Goal: Complete application form

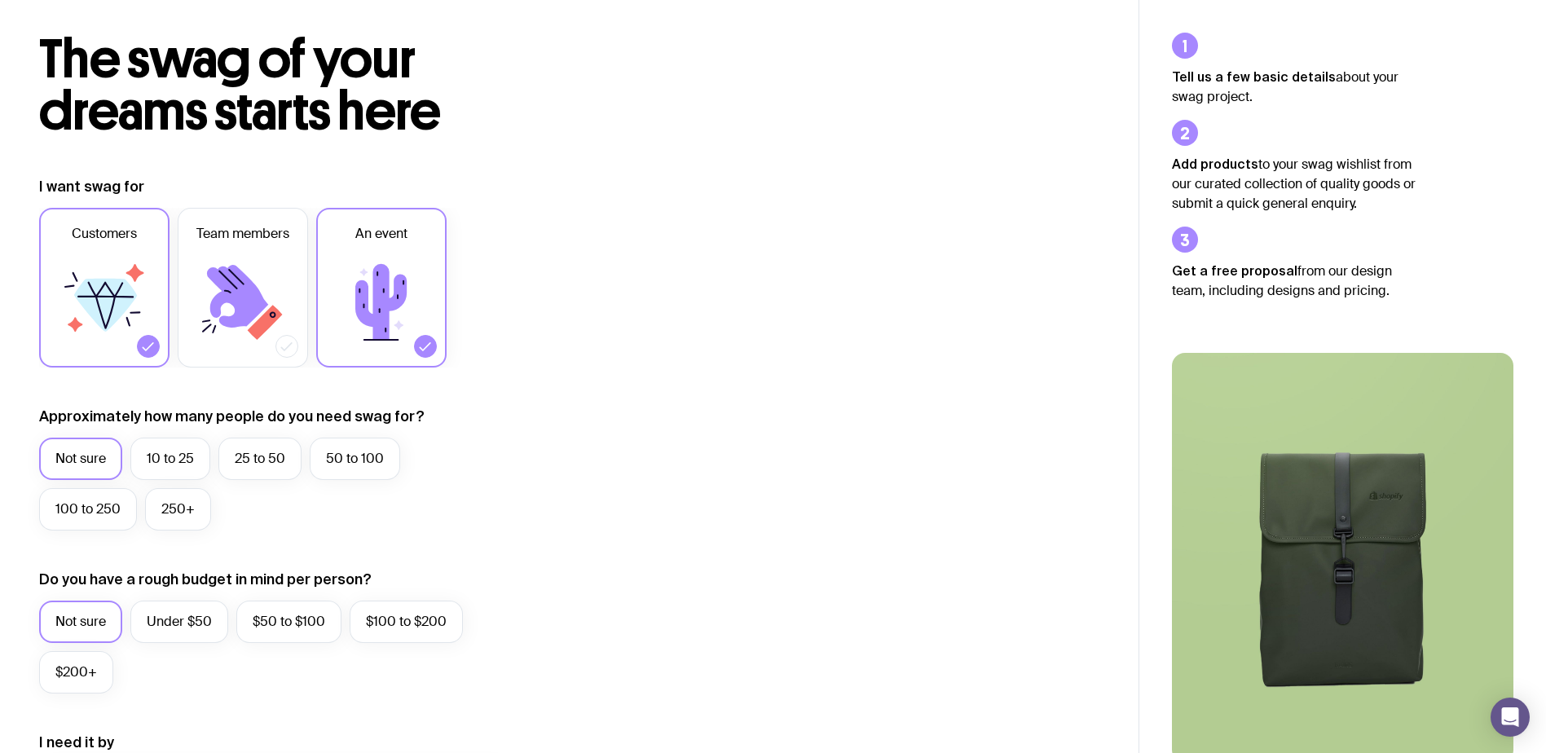
scroll to position [163, 0]
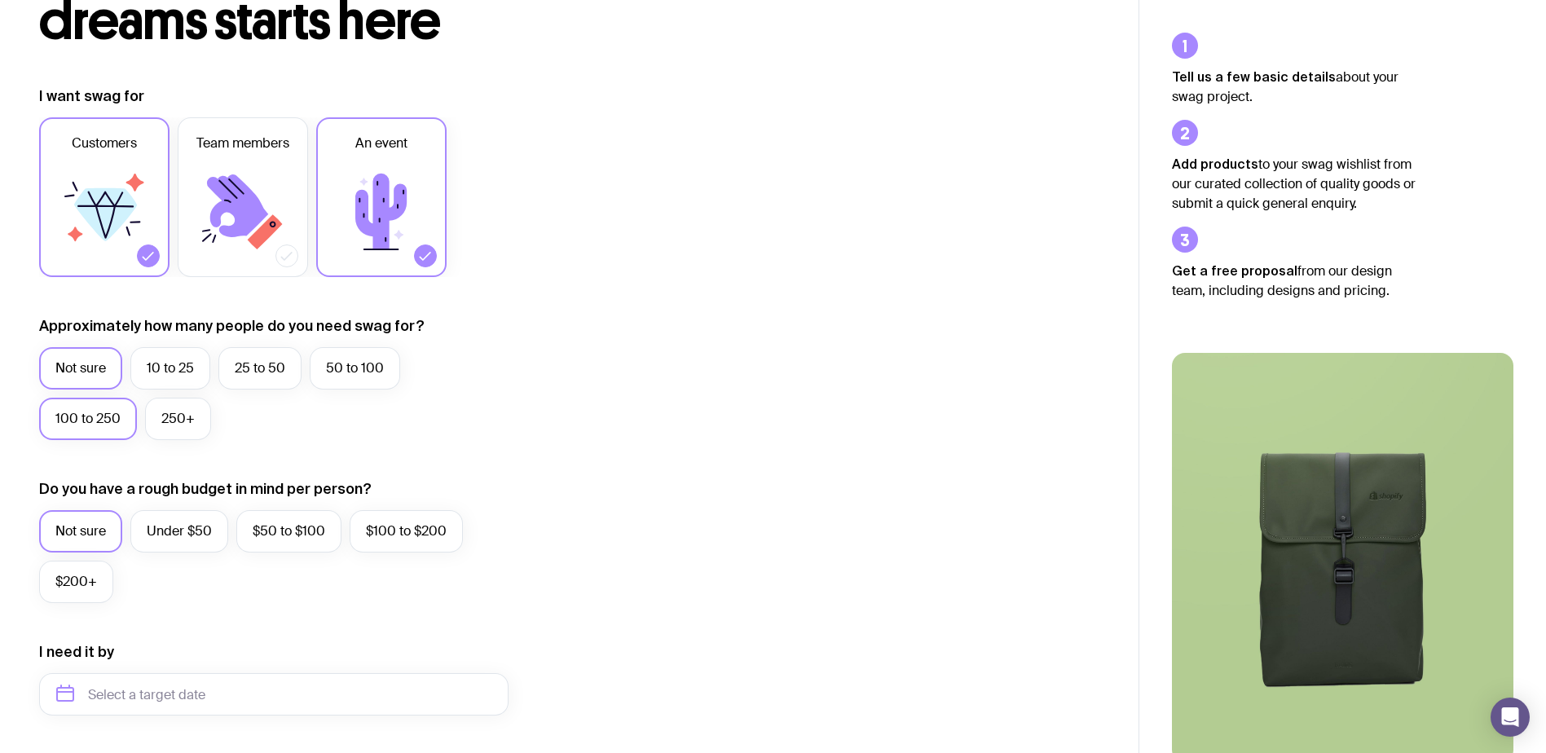
click at [111, 418] on label "100 to 250" at bounding box center [88, 419] width 98 height 42
click at [0, 0] on input "100 to 250" at bounding box center [0, 0] width 0 height 0
click at [174, 532] on label "Under $50" at bounding box center [179, 531] width 98 height 42
click at [0, 0] on input "Under $50" at bounding box center [0, 0] width 0 height 0
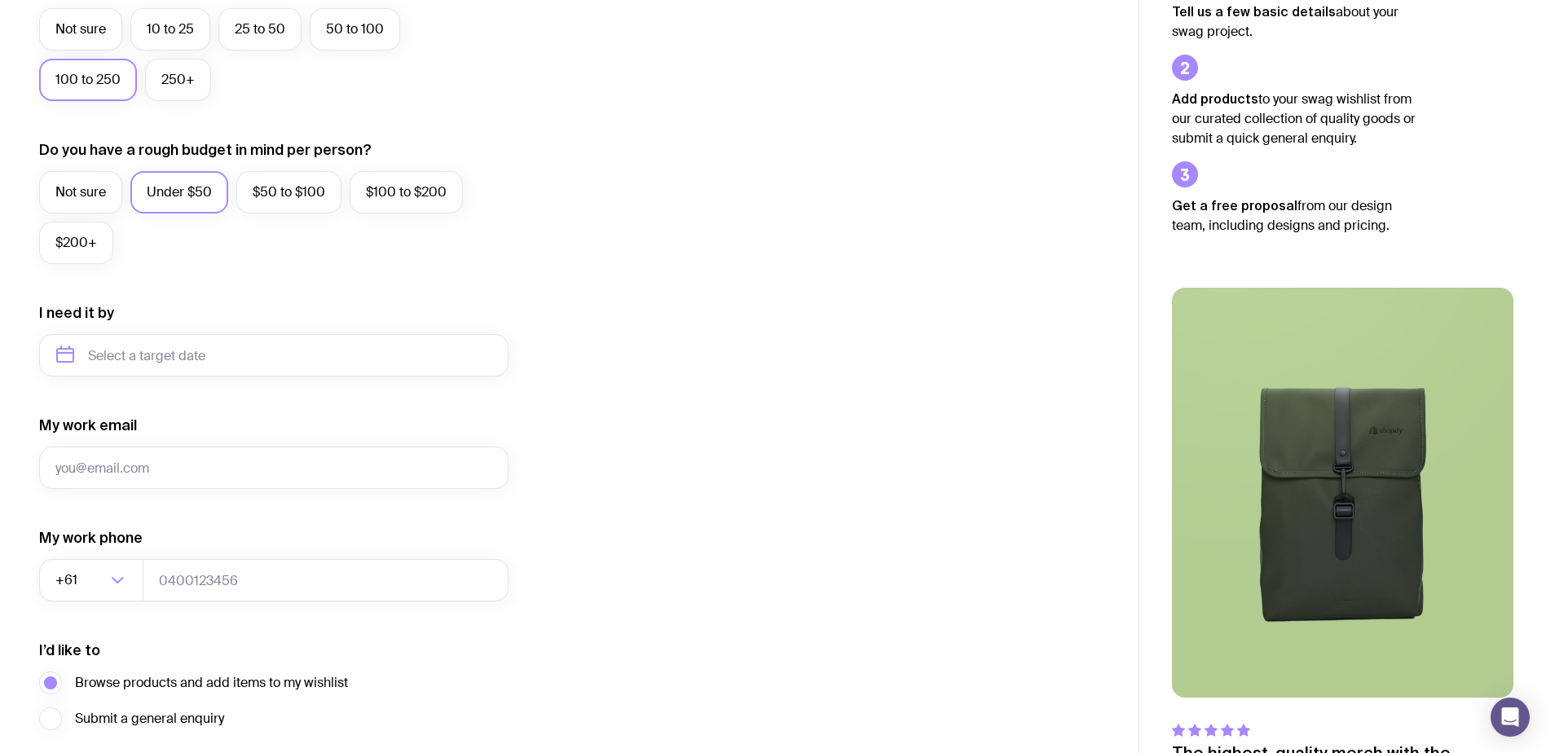
scroll to position [388, 0]
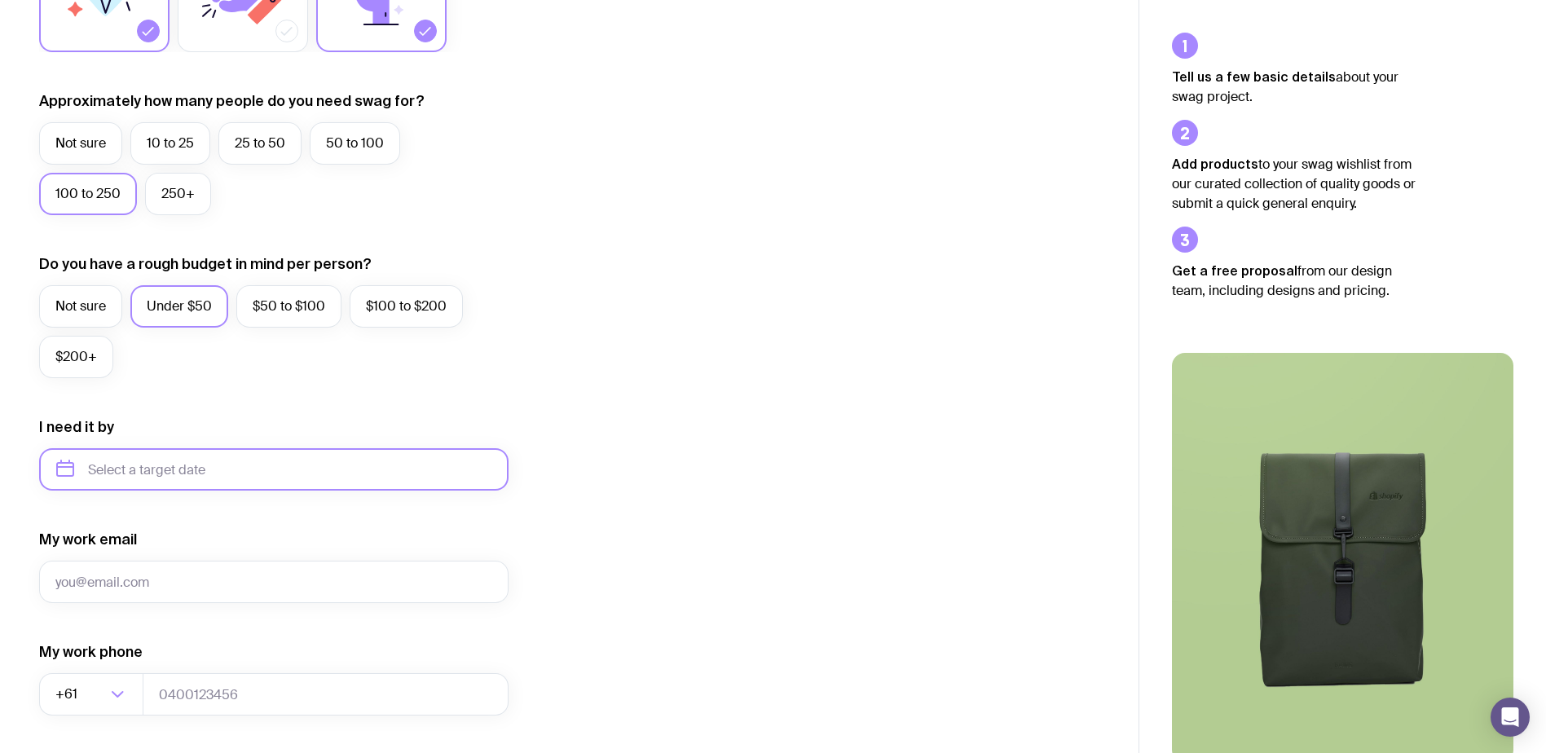
click at [219, 478] on input "text" at bounding box center [273, 469] width 469 height 42
click at [222, 528] on icon "button" at bounding box center [221, 525] width 5 height 11
click at [209, 558] on button "Mar" at bounding box center [210, 562] width 60 height 33
type input "March 2026"
click at [203, 577] on input "My work email" at bounding box center [273, 582] width 469 height 42
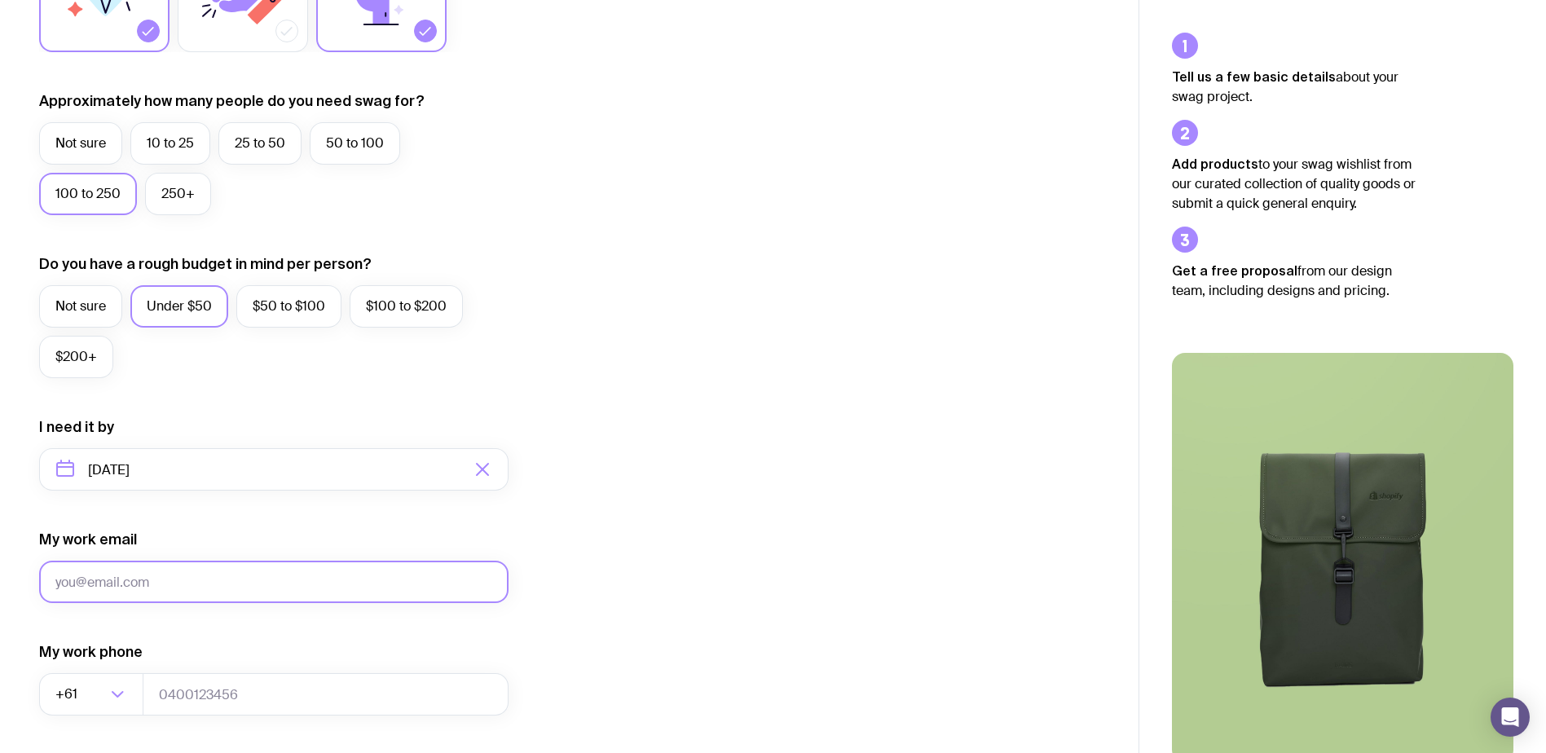
type input "rosina.van@zurich.com.au"
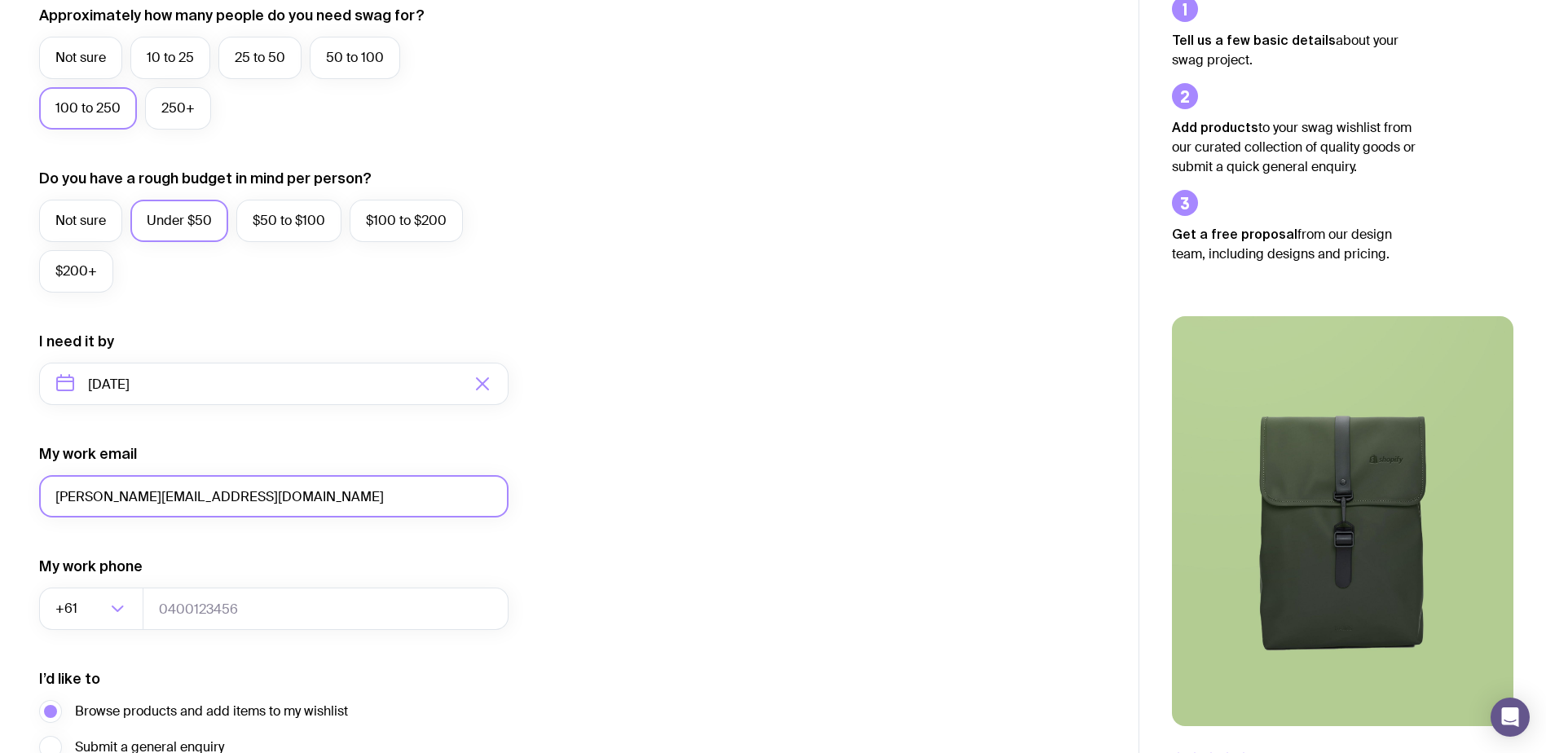
scroll to position [551, 0]
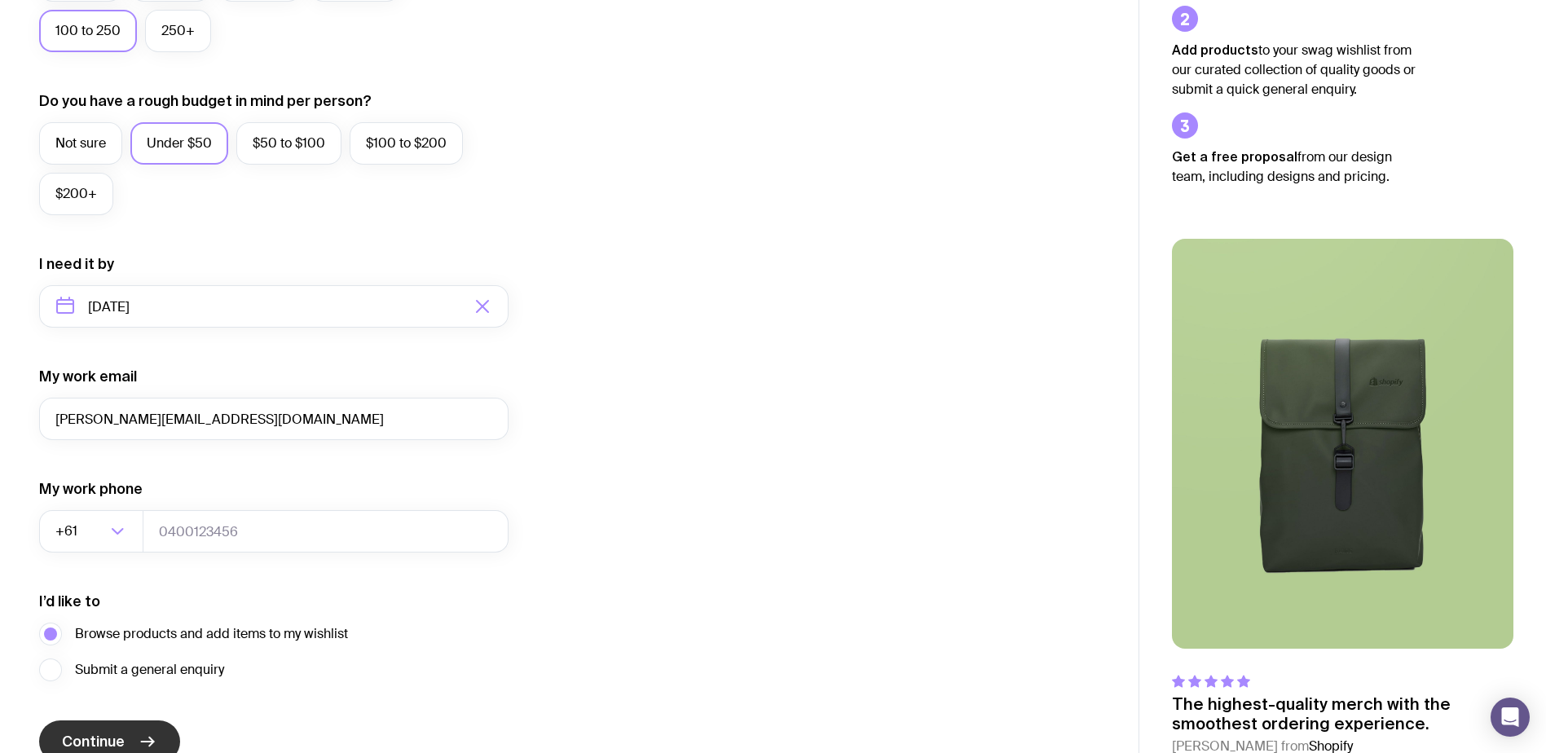
click at [104, 729] on button "Continue" at bounding box center [109, 742] width 141 height 42
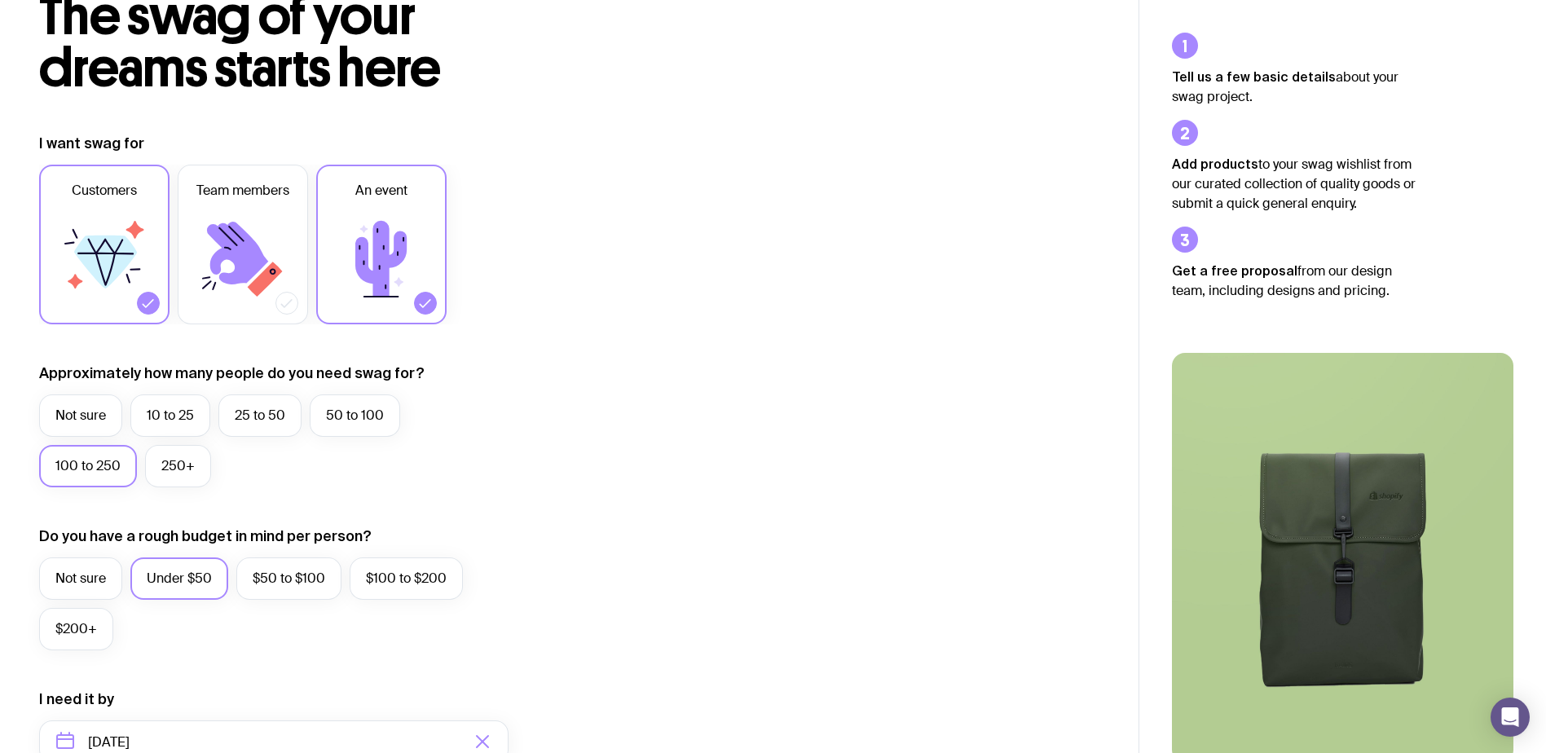
scroll to position [0, 0]
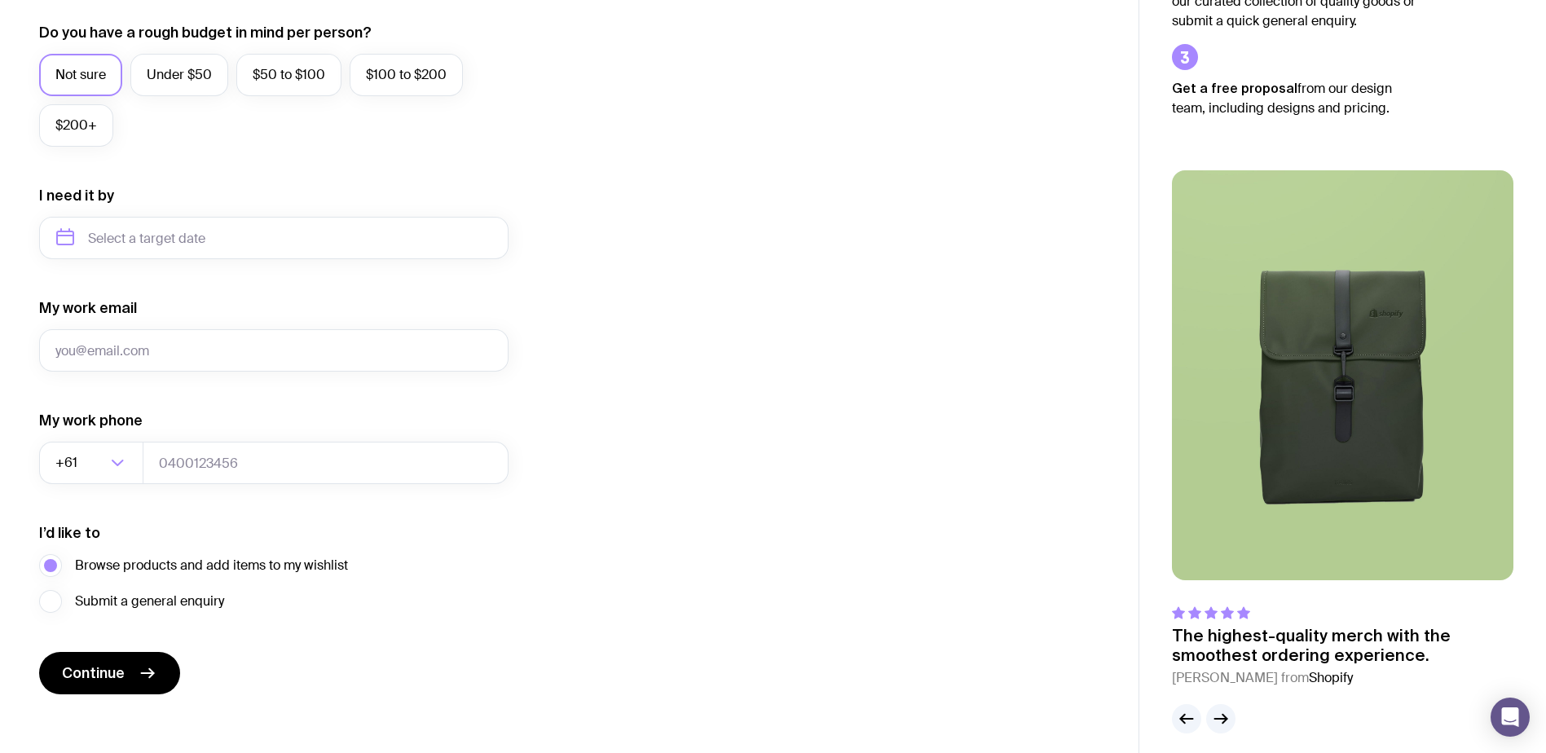
scroll to position [633, 0]
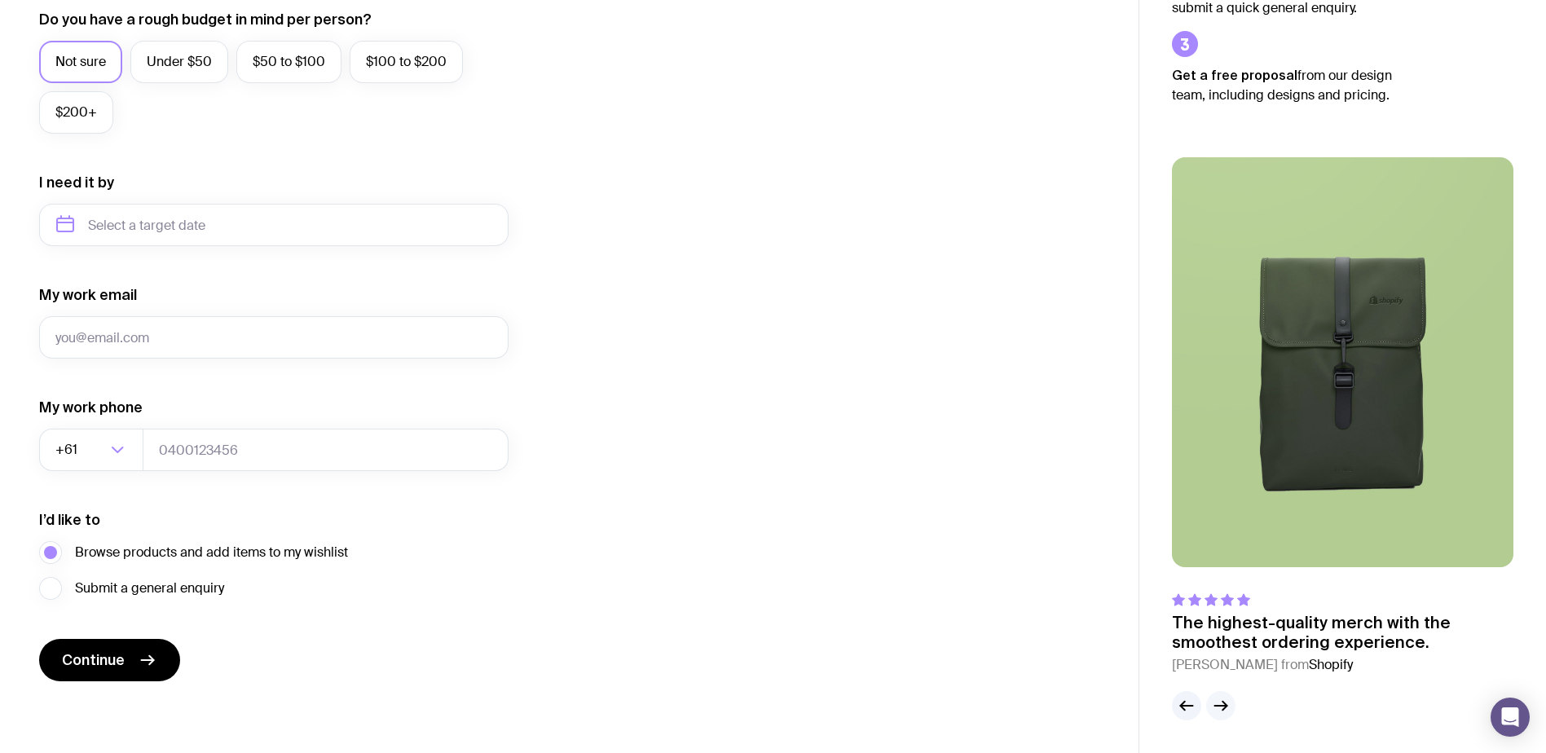
click at [1218, 709] on icon "button" at bounding box center [1221, 706] width 20 height 20
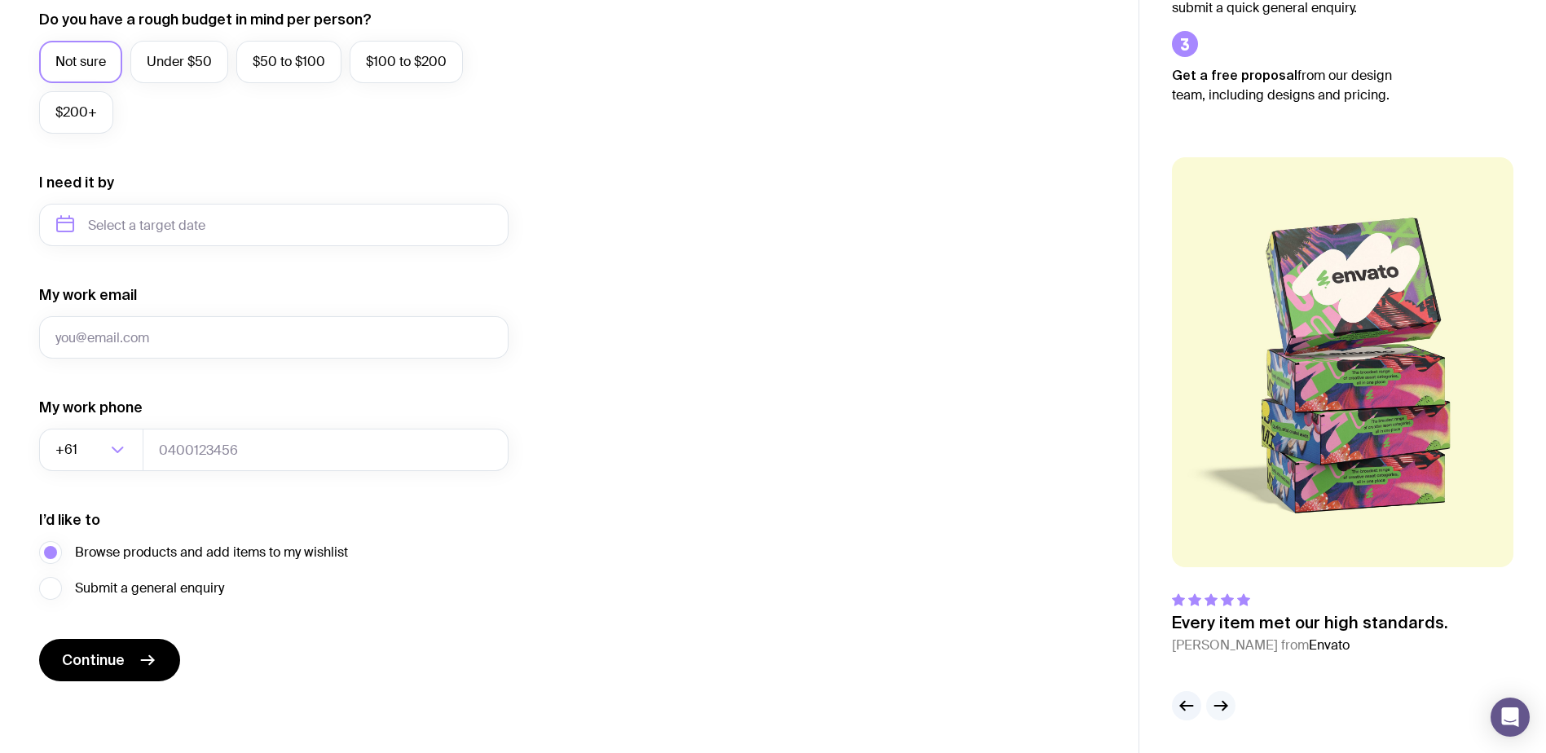
click at [1218, 709] on icon "button" at bounding box center [1221, 706] width 20 height 20
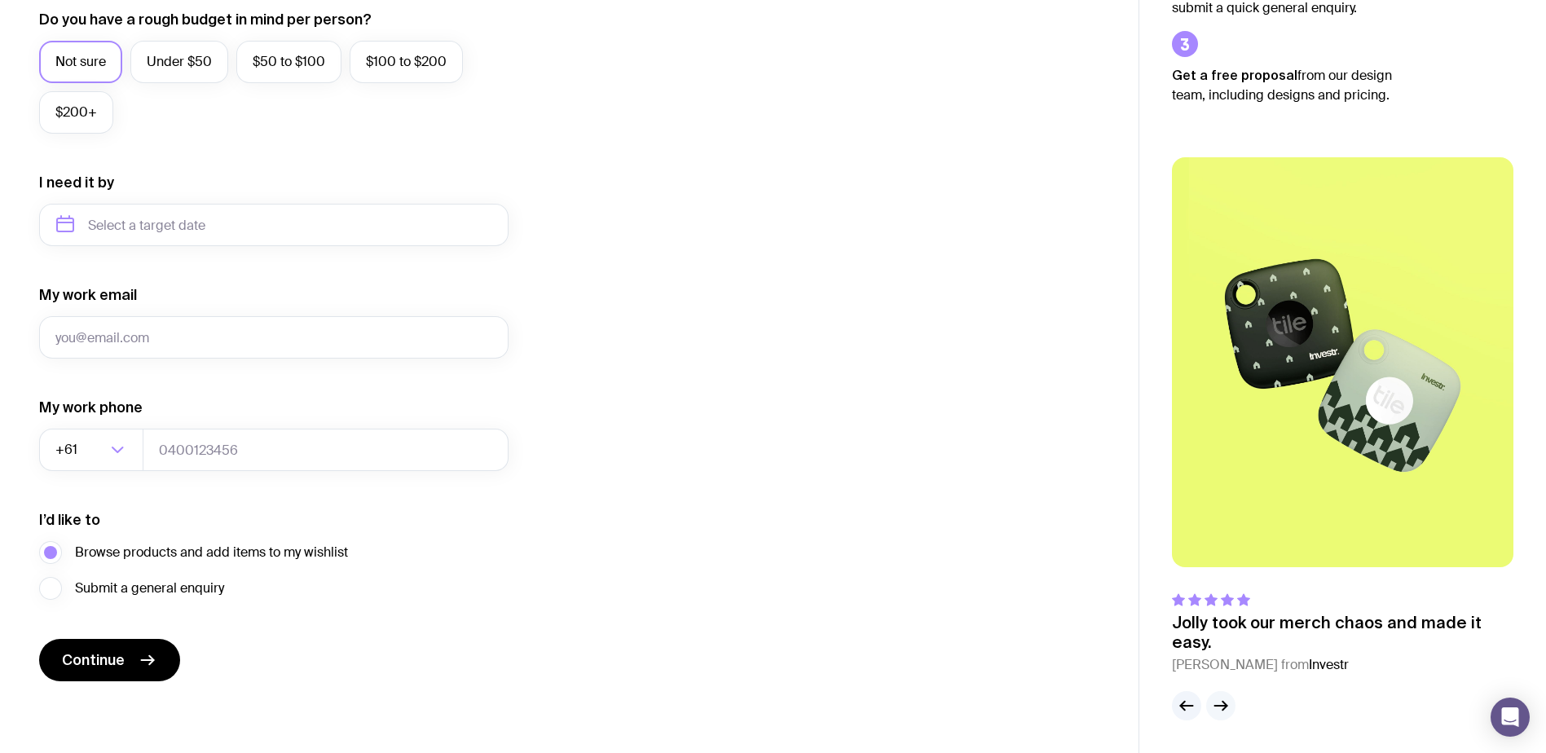
click at [1218, 709] on icon "button" at bounding box center [1221, 706] width 20 height 20
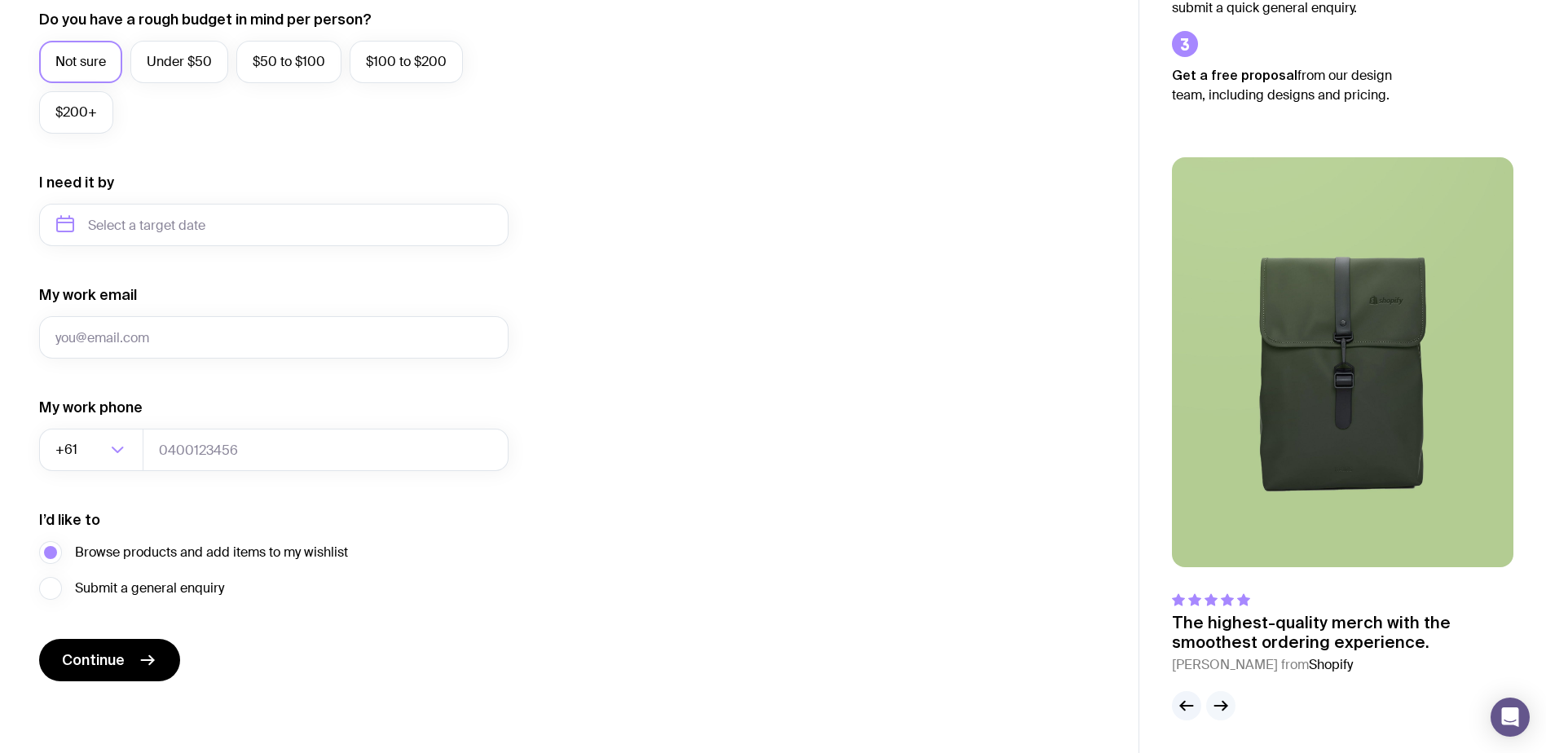
click at [1218, 709] on icon "button" at bounding box center [1221, 706] width 20 height 20
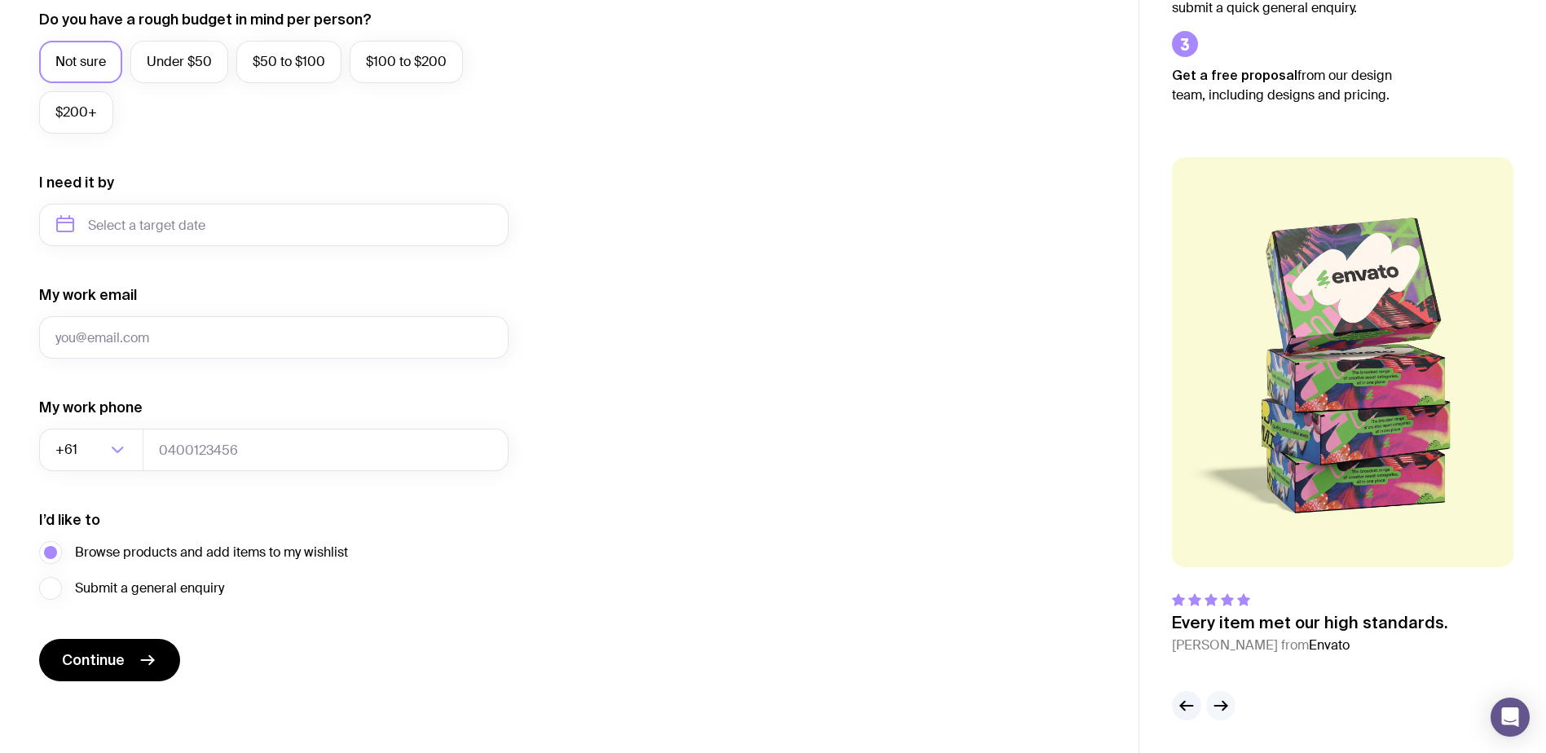
click at [1218, 709] on icon "button" at bounding box center [1221, 706] width 20 height 20
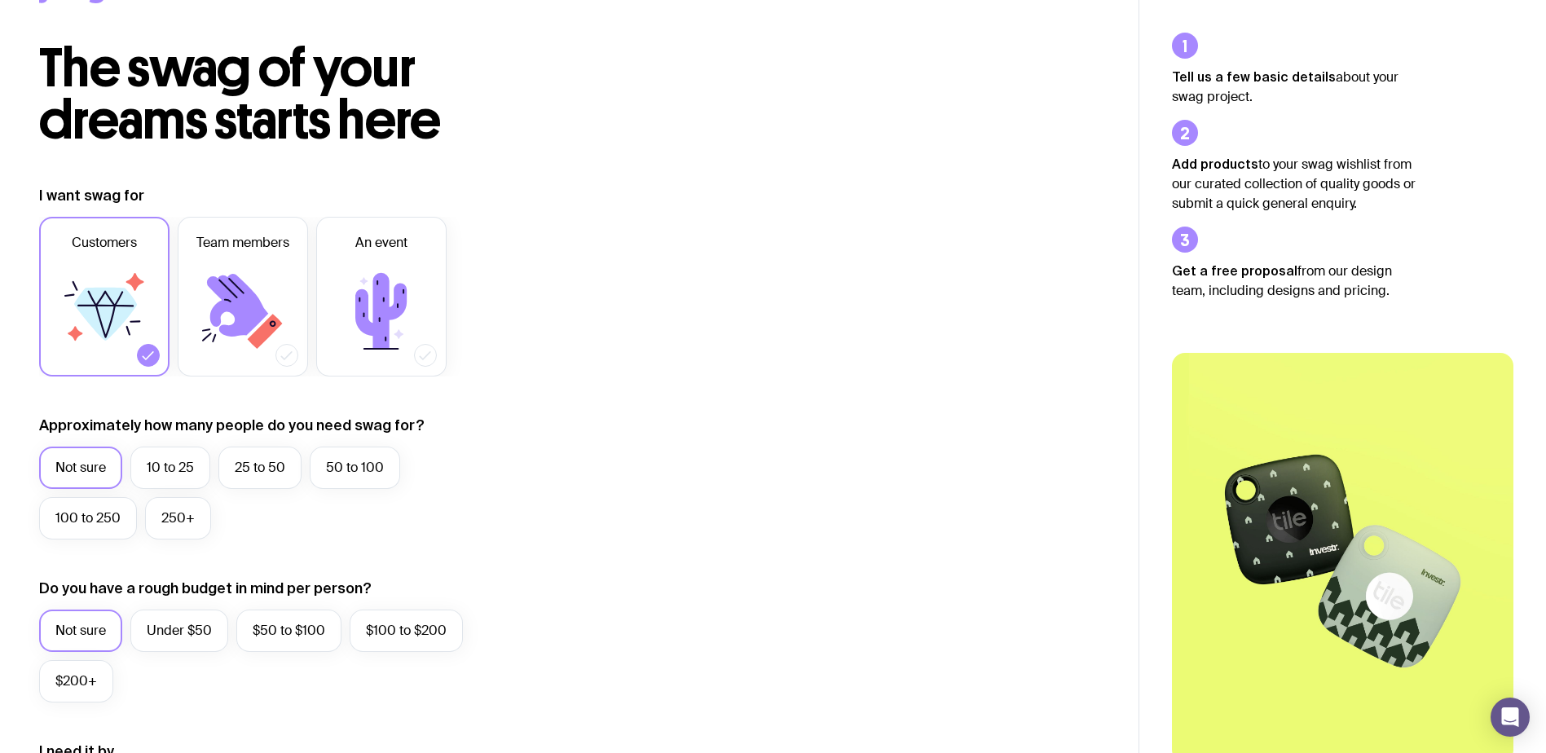
scroll to position [0, 0]
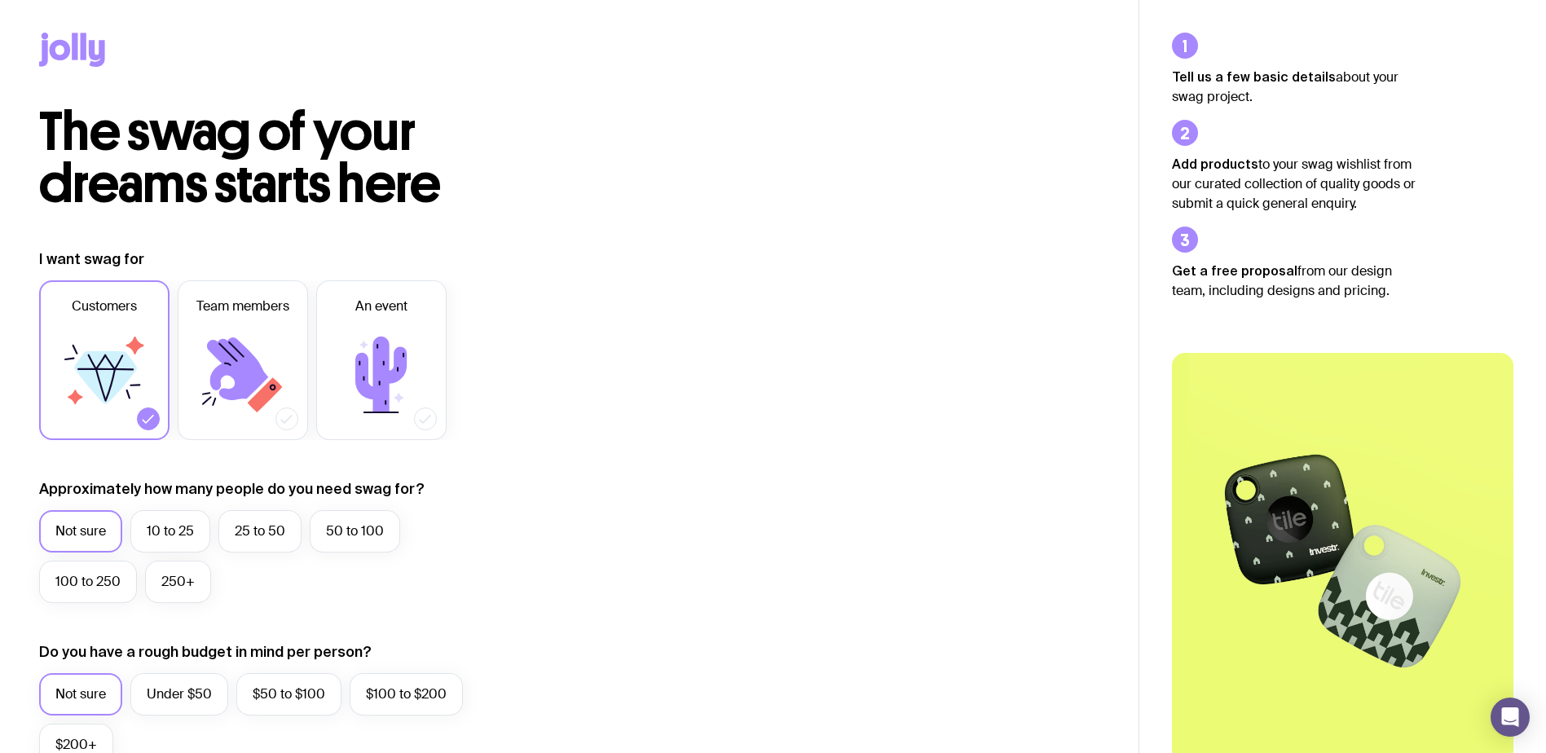
click at [57, 52] on icon at bounding box center [72, 50] width 66 height 34
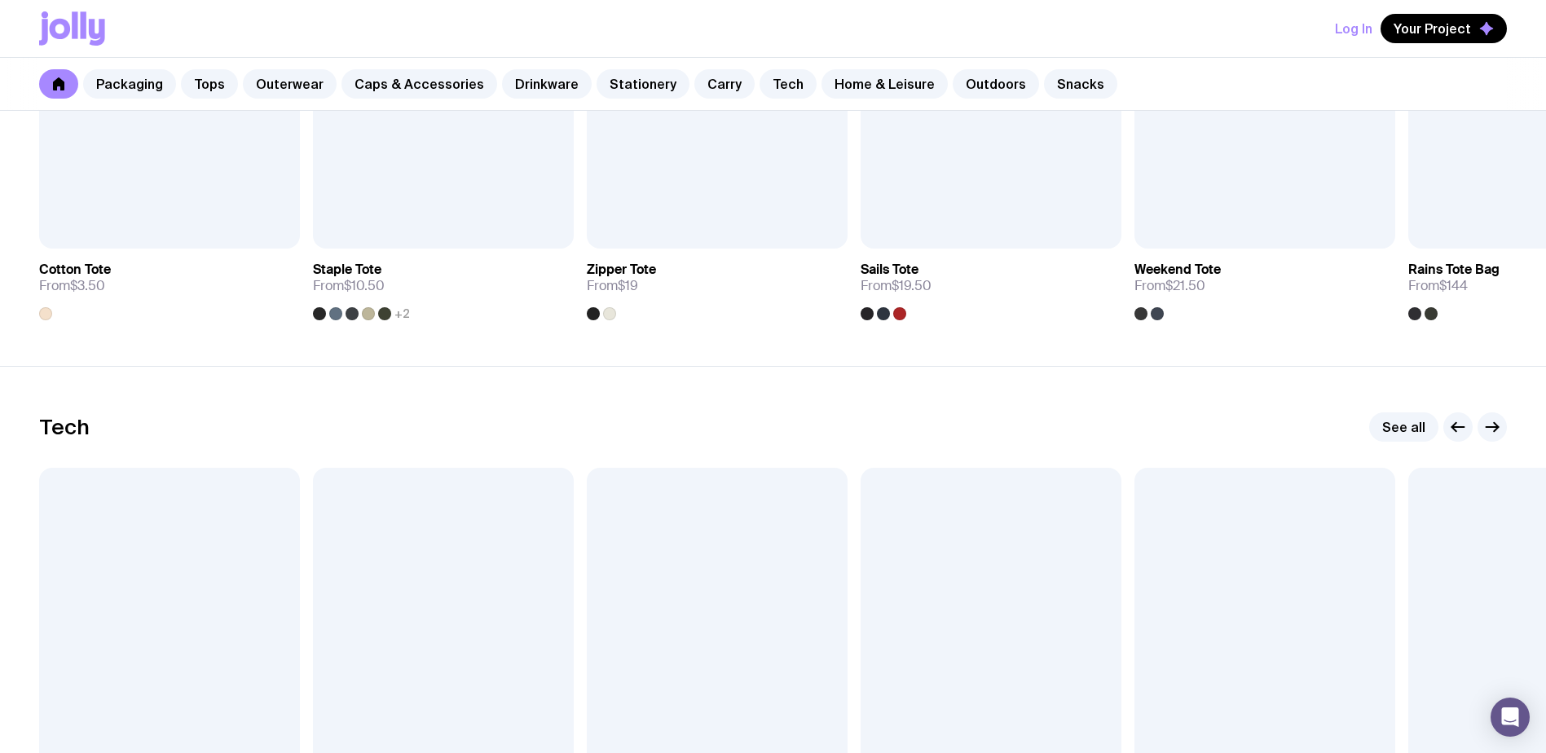
scroll to position [3912, 0]
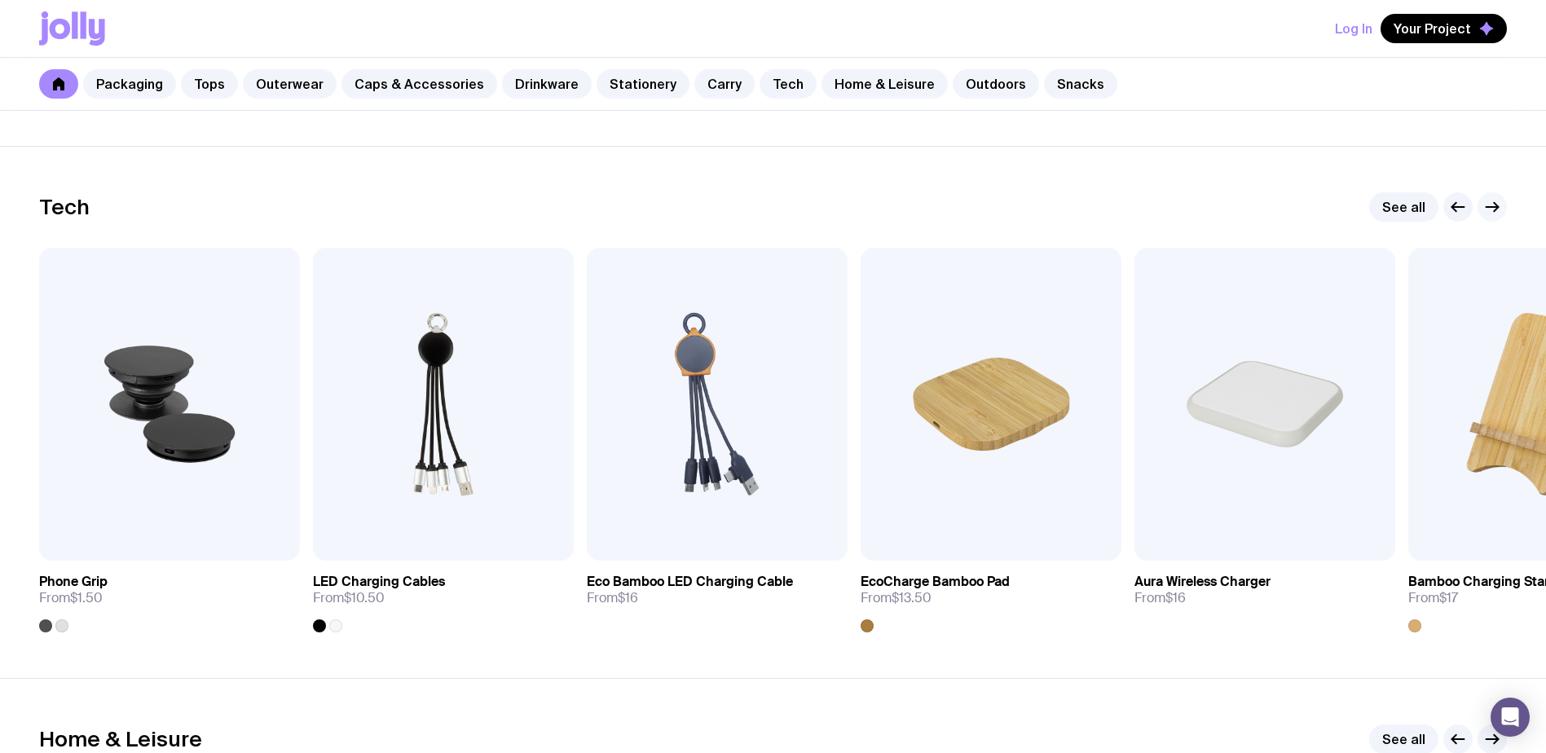
click at [1489, 208] on icon "button" at bounding box center [1493, 207] width 20 height 20
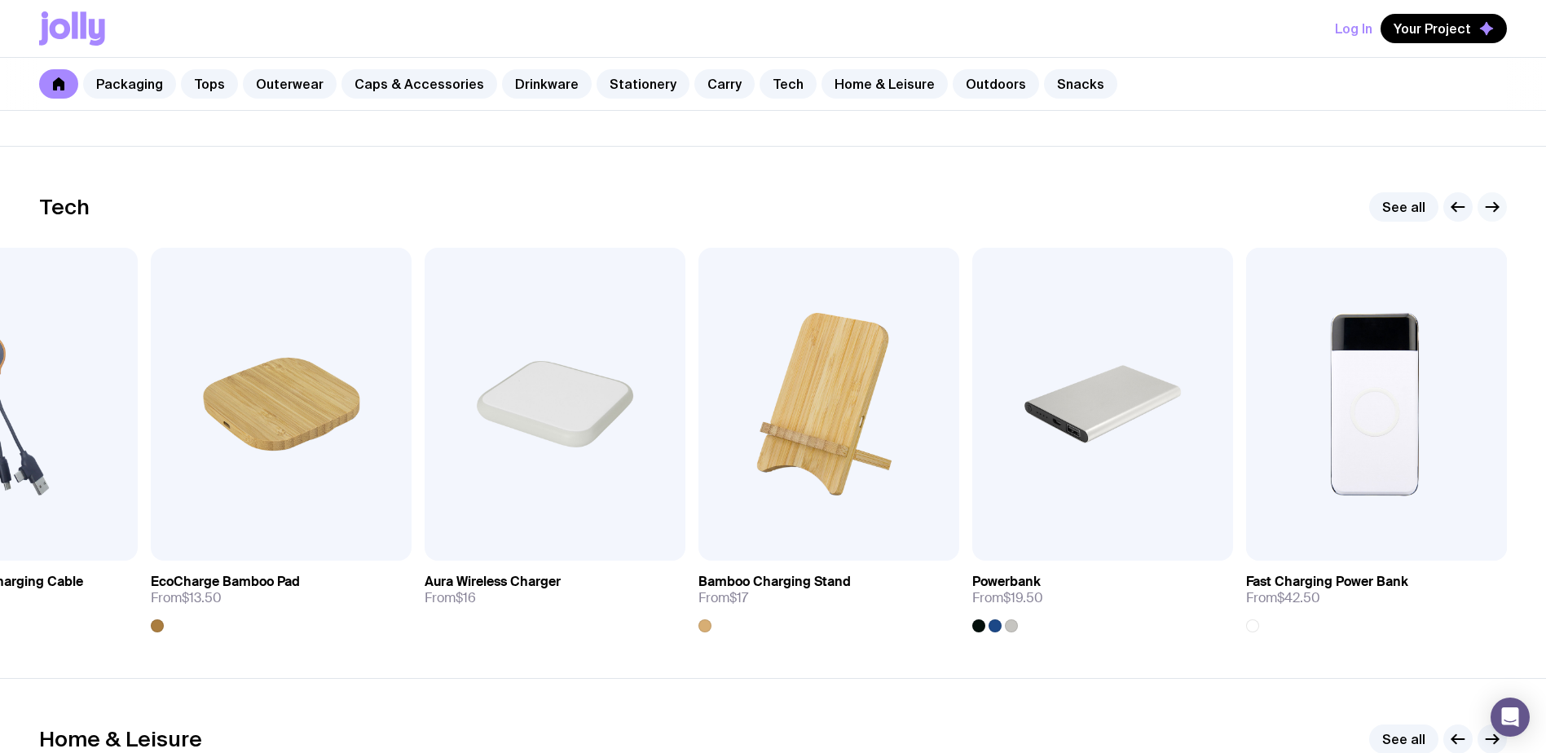
click at [1489, 208] on icon "button" at bounding box center [1493, 207] width 20 height 20
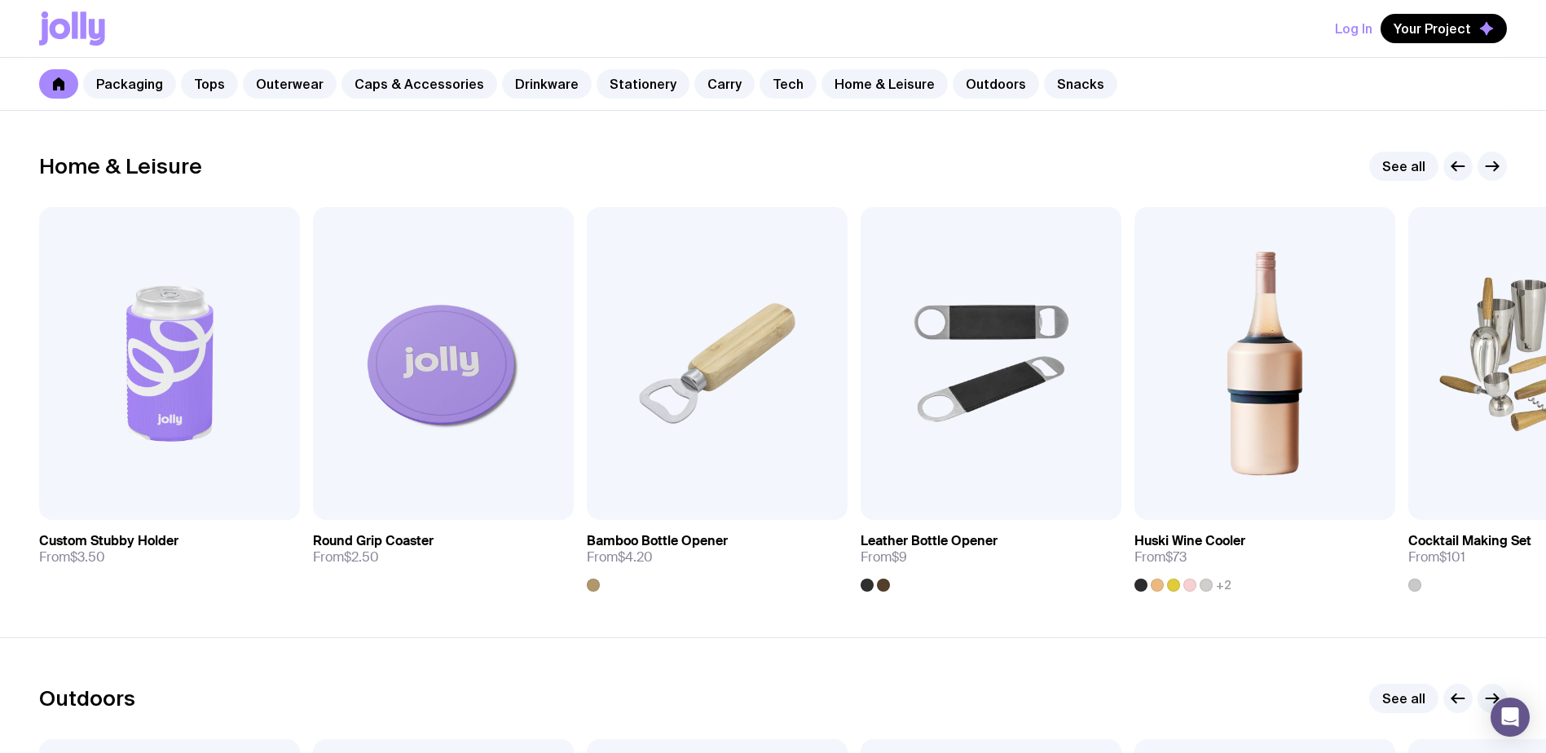
scroll to position [4483, 0]
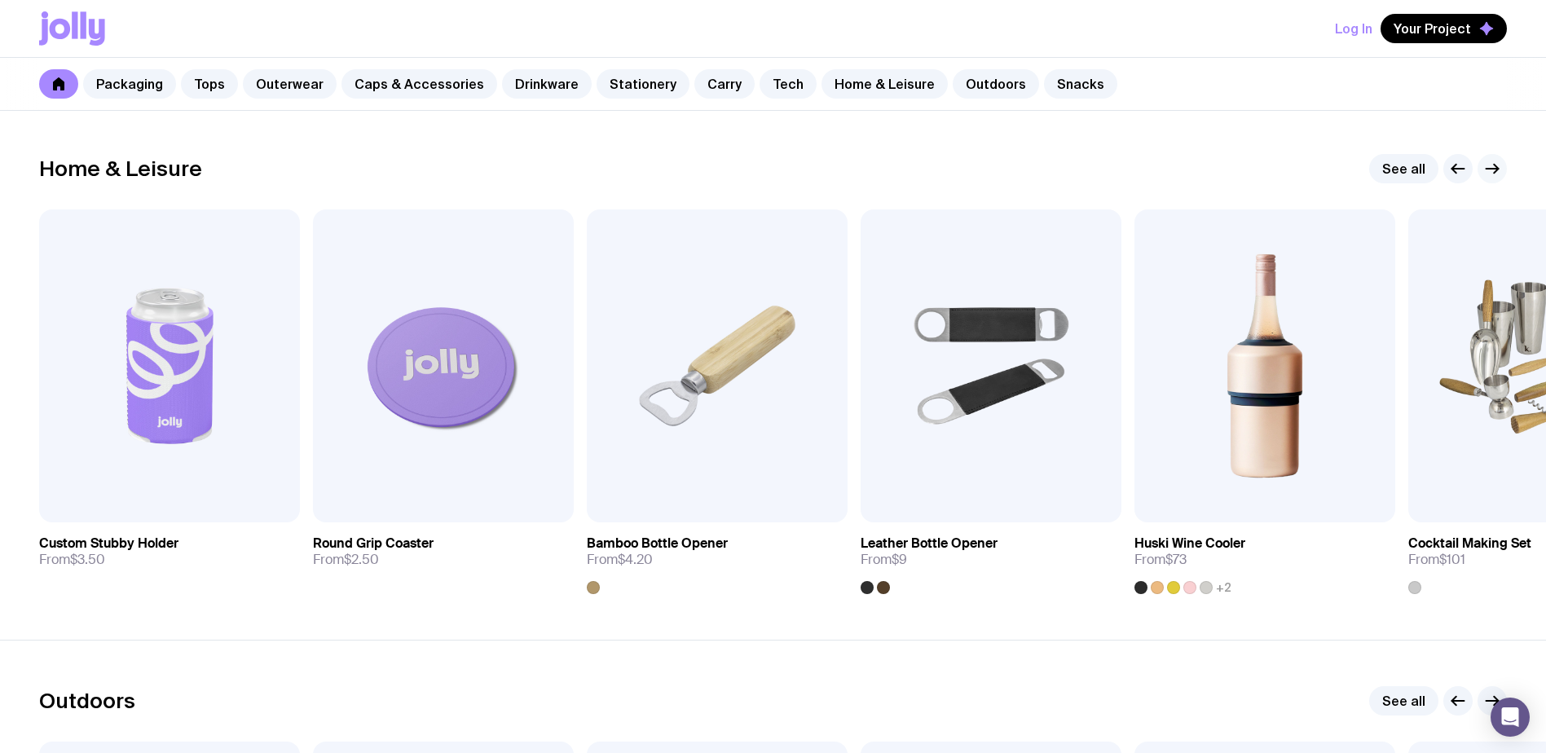
click at [1492, 178] on icon "button" at bounding box center [1493, 169] width 20 height 20
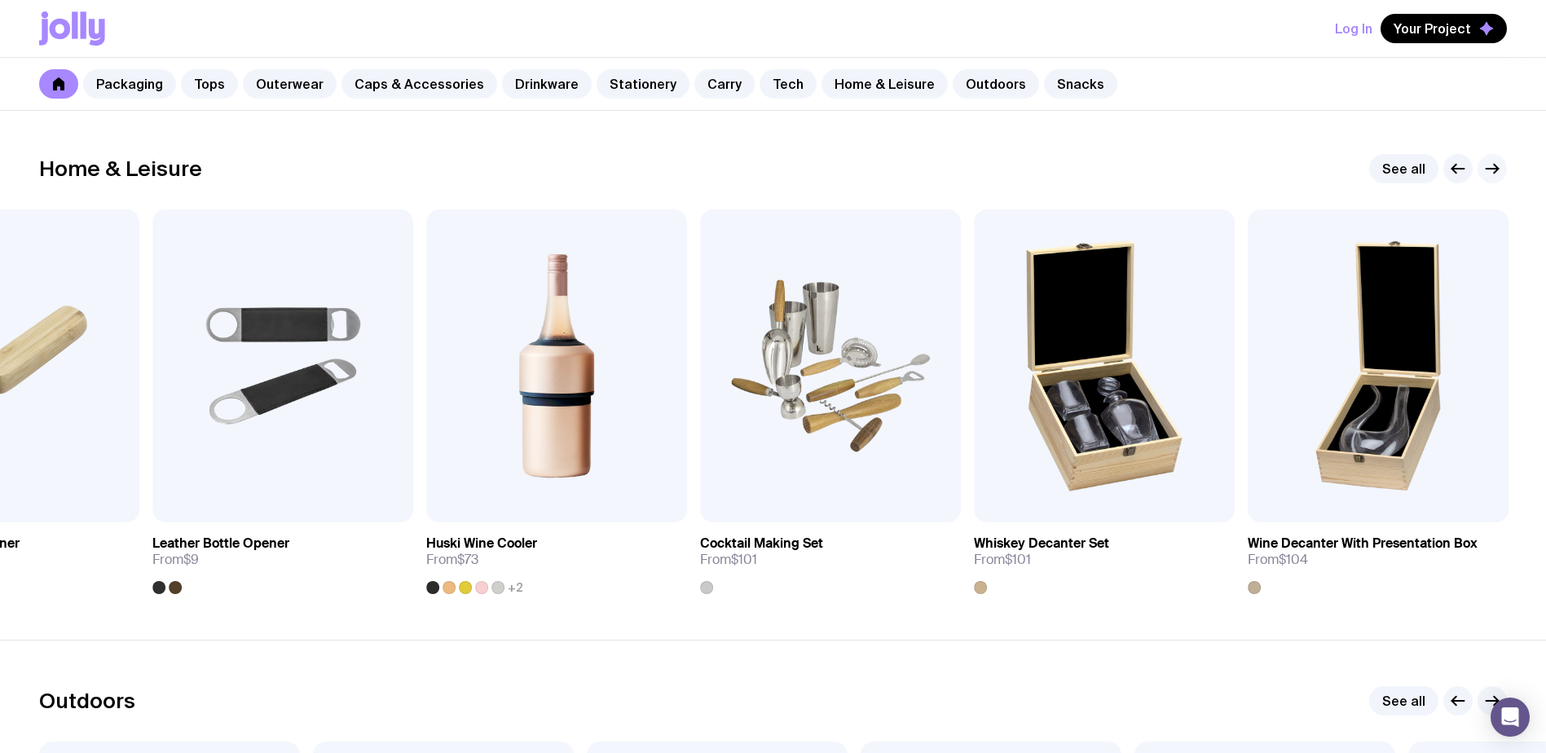
click at [1492, 178] on icon "button" at bounding box center [1493, 169] width 20 height 20
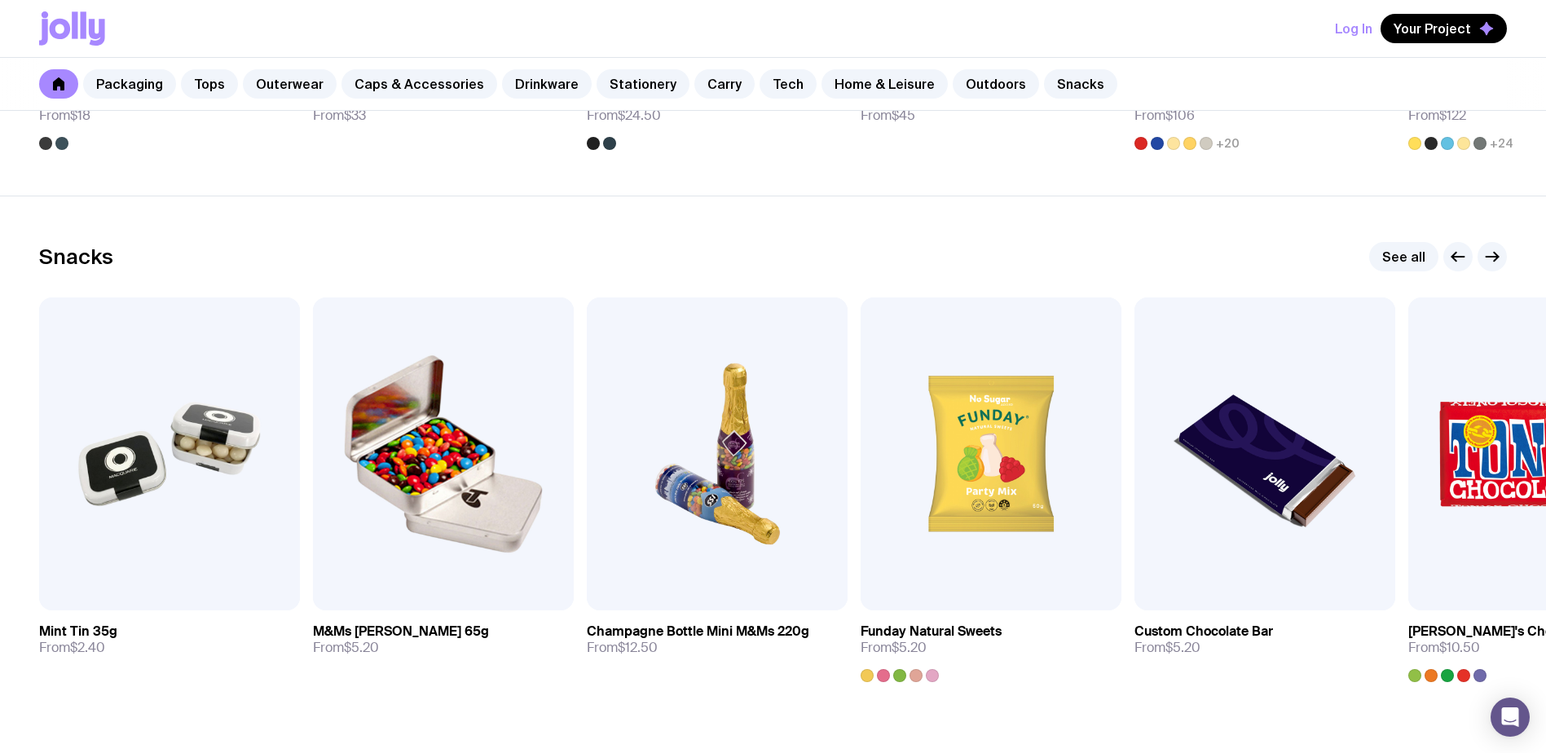
scroll to position [5461, 0]
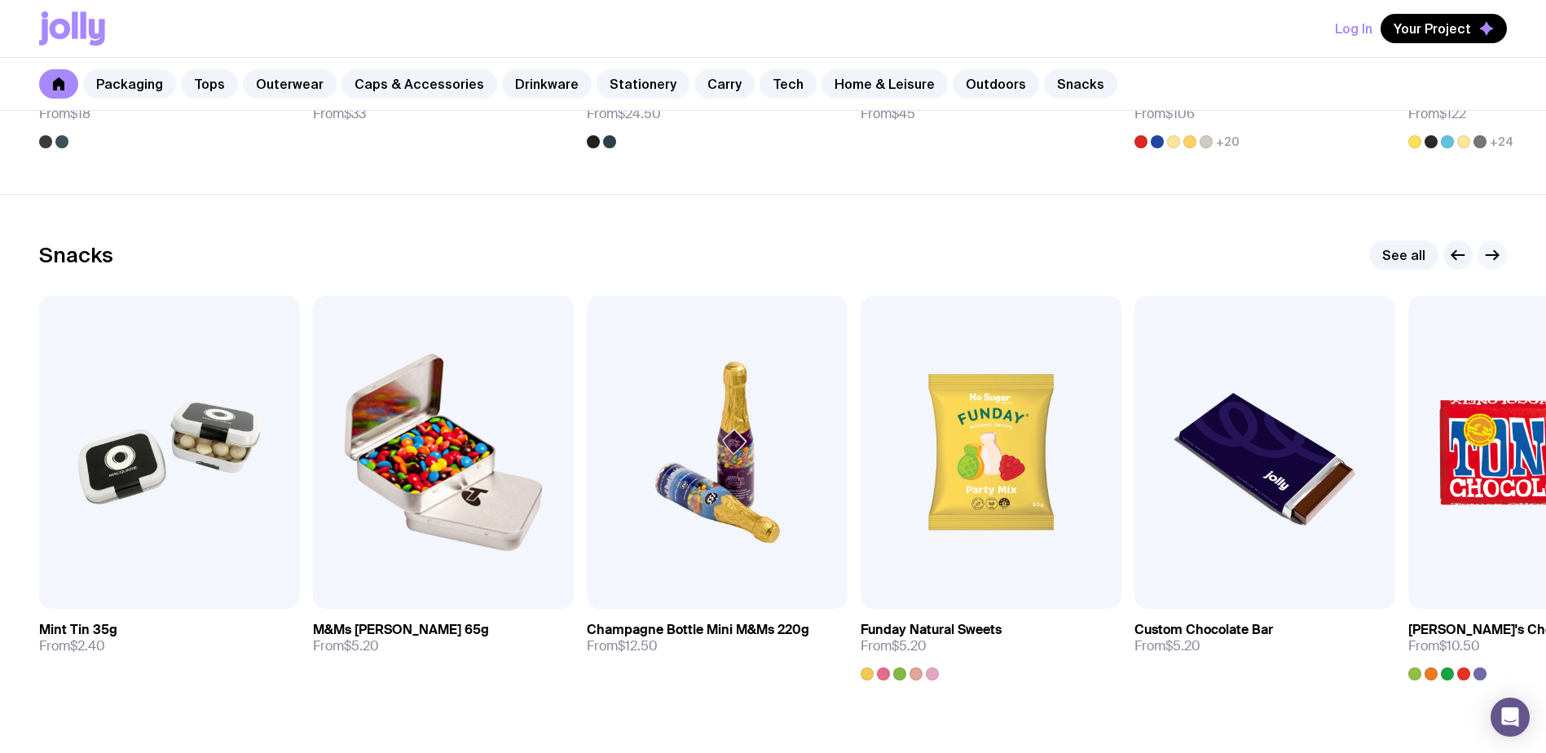
click at [1487, 257] on icon "button" at bounding box center [1493, 255] width 20 height 20
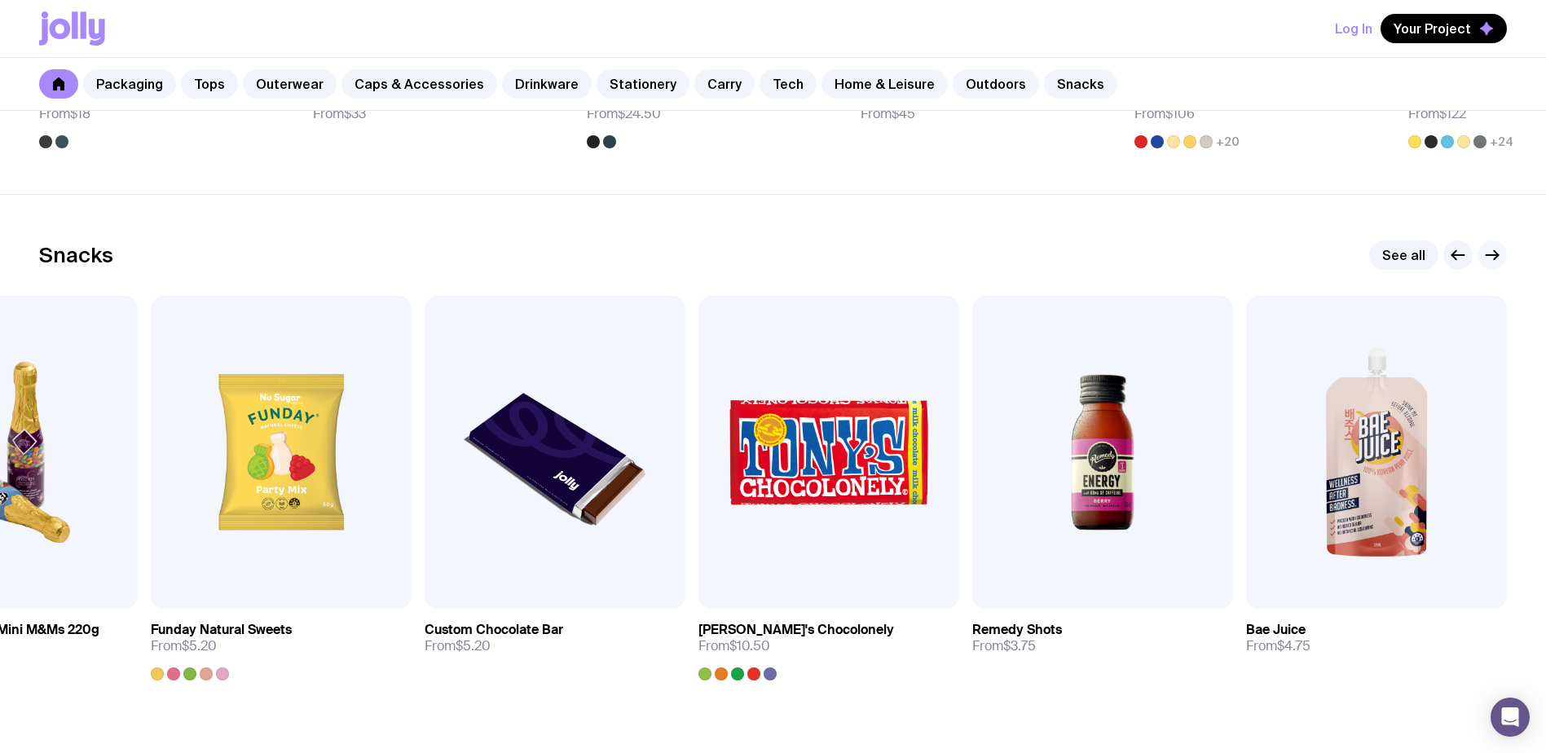
click at [1487, 257] on icon "button" at bounding box center [1493, 255] width 20 height 20
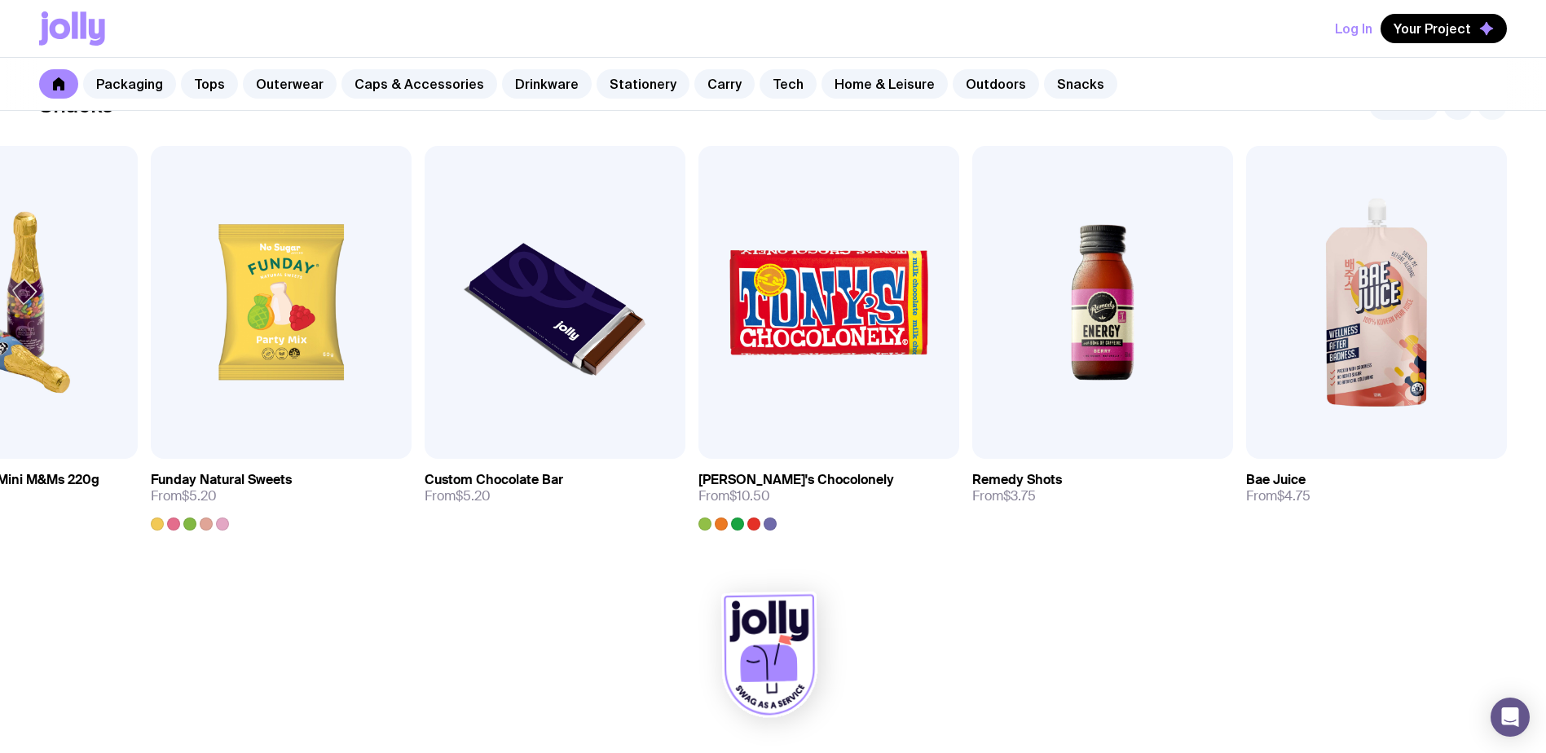
scroll to position [5613, 0]
